Goal: Check status: Check status

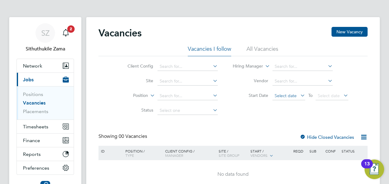
click at [288, 96] on span "Select date" at bounding box center [285, 96] width 22 height 6
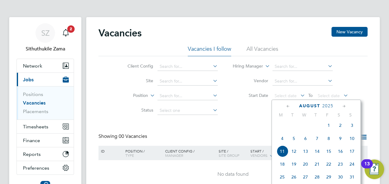
click at [283, 142] on span "4" at bounding box center [282, 139] width 12 height 12
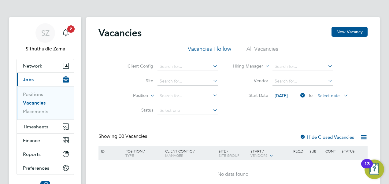
click at [335, 94] on span "Select date" at bounding box center [329, 96] width 22 height 6
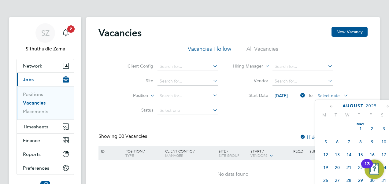
scroll to position [210, 0]
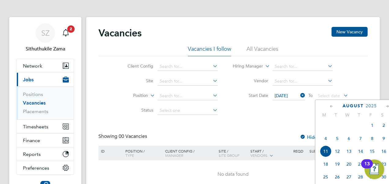
click at [386, 108] on icon at bounding box center [388, 106] width 6 height 7
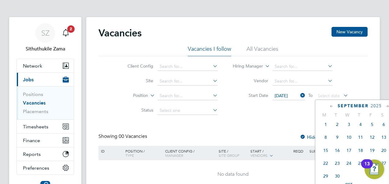
click at [333, 105] on icon at bounding box center [332, 106] width 6 height 7
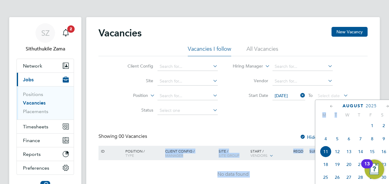
drag, startPoint x: 333, startPoint y: 122, endPoint x: 299, endPoint y: 119, distance: 34.4
click at [299, 119] on div "Vacancies New Vacancy Vacancies I follow All Vacancies Client Config Site Posit…" at bounding box center [232, 109] width 293 height 184
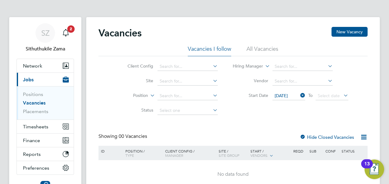
drag, startPoint x: 299, startPoint y: 119, endPoint x: 264, endPoint y: 112, distance: 35.7
click at [264, 112] on div "Vacancies New Vacancy Vacancies I follow All Vacancies Client Config Site Posit…" at bounding box center [232, 108] width 269 height 162
drag, startPoint x: 264, startPoint y: 112, endPoint x: 326, endPoint y: 97, distance: 64.1
click at [326, 97] on span "Select date" at bounding box center [329, 96] width 22 height 6
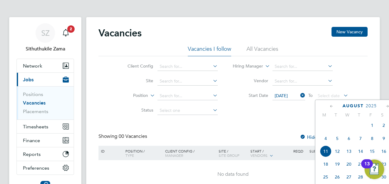
click at [389, 141] on html "SZ Sithuthukile Zama Notifications 2 Applications: Network Team Members Busines…" at bounding box center [194, 114] width 389 height 228
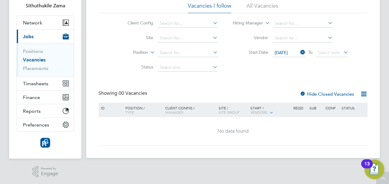
scroll to position [13, 0]
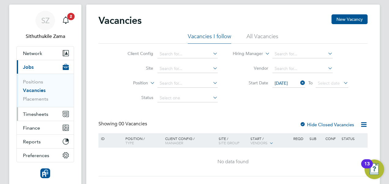
click at [29, 112] on span "Timesheets" at bounding box center [35, 114] width 25 height 6
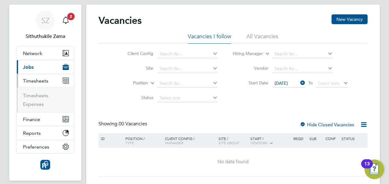
click at [40, 91] on ul "Timesheets Expenses" at bounding box center [45, 99] width 57 height 25
click at [43, 94] on link "Timesheets" at bounding box center [35, 96] width 25 height 6
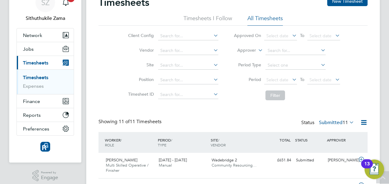
click at [291, 80] on icon at bounding box center [291, 79] width 0 height 9
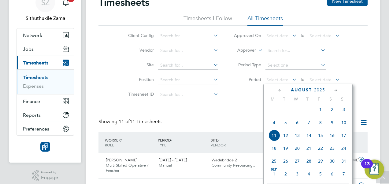
click at [273, 126] on span "4" at bounding box center [274, 123] width 12 height 12
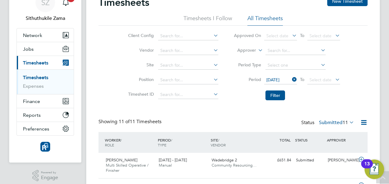
click at [334, 78] on icon at bounding box center [334, 79] width 0 height 9
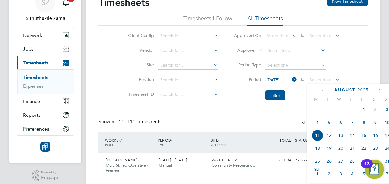
click at [387, 124] on span "10" at bounding box center [387, 123] width 12 height 12
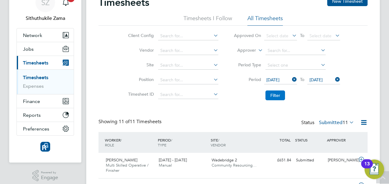
click at [274, 95] on button "Filter" at bounding box center [275, 95] width 20 height 10
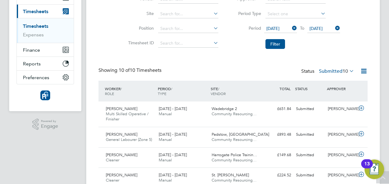
click at [348, 72] on icon at bounding box center [348, 71] width 0 height 9
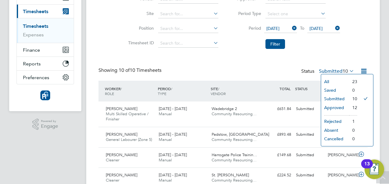
click at [337, 106] on li "Approved" at bounding box center [335, 107] width 28 height 9
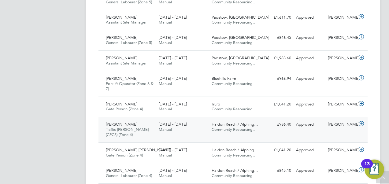
click at [203, 124] on div "[DATE] - [DATE] Manual" at bounding box center [182, 127] width 53 height 15
